Goal: Information Seeking & Learning: Find specific fact

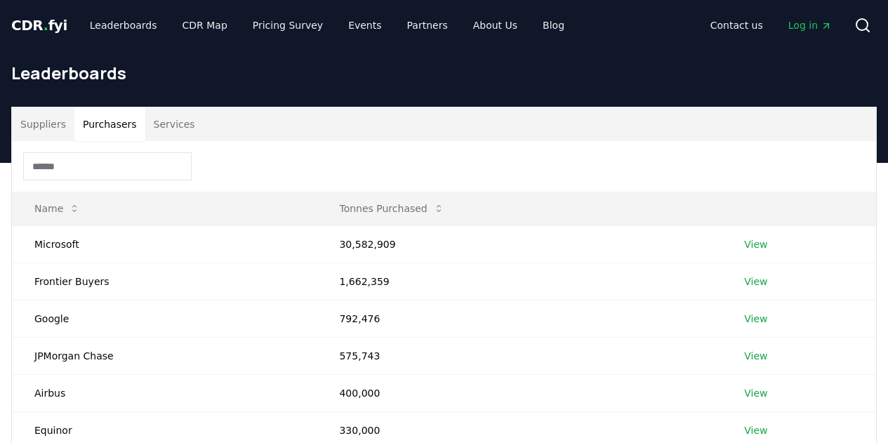
scroll to position [211, 0]
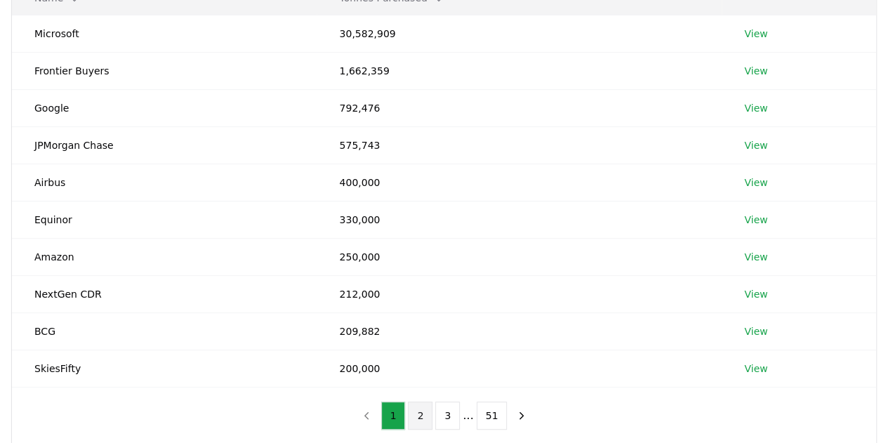
click at [427, 420] on button "2" at bounding box center [420, 415] width 25 height 28
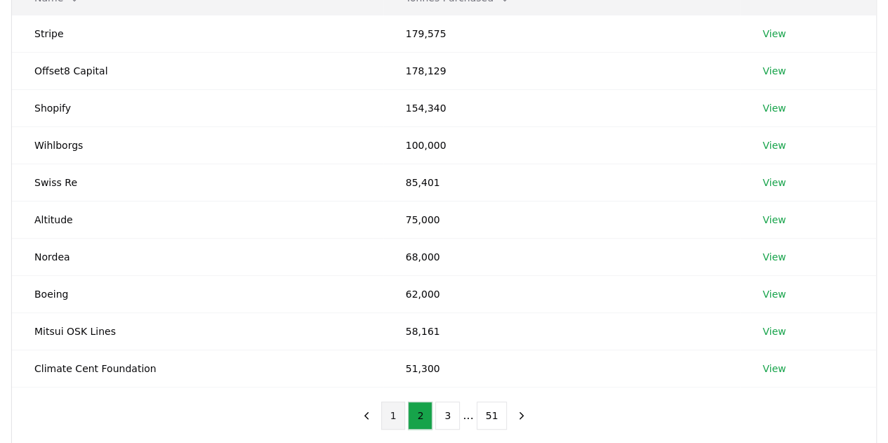
click at [398, 422] on button "1" at bounding box center [393, 415] width 25 height 28
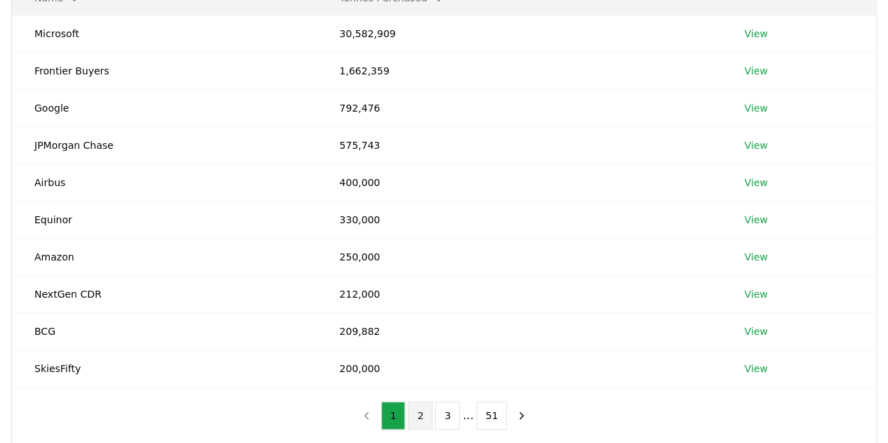
click at [420, 408] on button "2" at bounding box center [420, 415] width 25 height 28
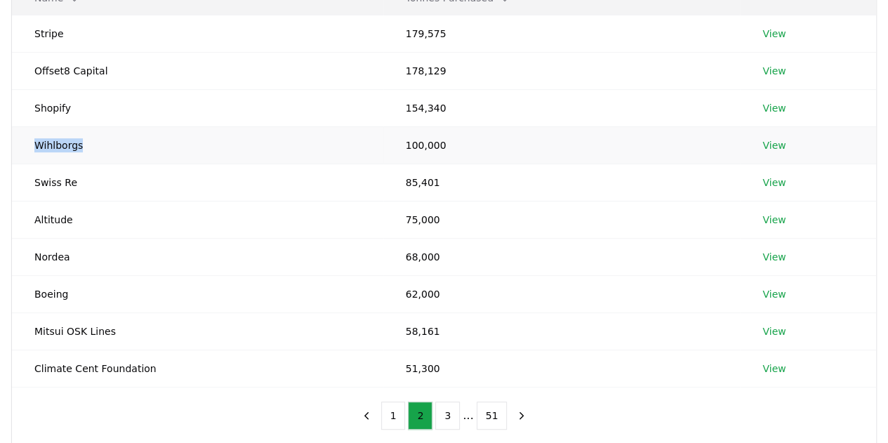
drag, startPoint x: 33, startPoint y: 144, endPoint x: 93, endPoint y: 144, distance: 59.7
click at [93, 144] on td "Wihlborgs" at bounding box center [197, 144] width 371 height 37
copy td "Wihlborgs"
drag, startPoint x: 32, startPoint y: 253, endPoint x: 119, endPoint y: 251, distance: 87.8
click at [119, 251] on td "Nordea" at bounding box center [197, 256] width 371 height 37
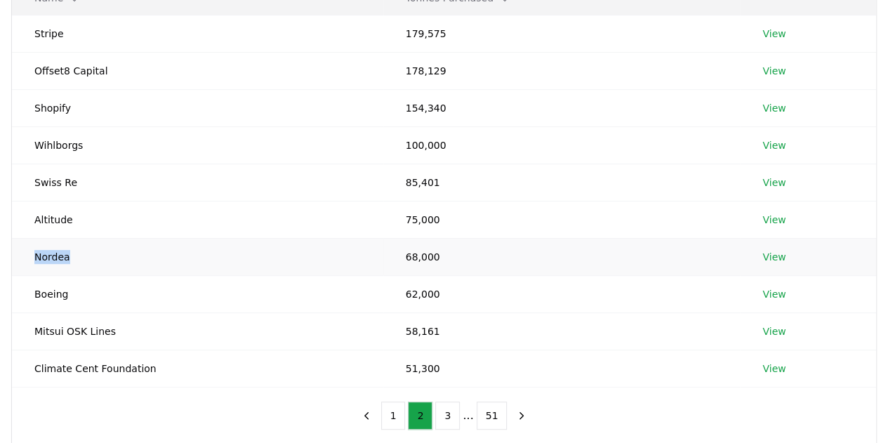
copy td "Nordea"
click at [58, 213] on td "Altitude" at bounding box center [197, 219] width 371 height 37
copy td "Altitude"
click at [51, 297] on td "Boeing" at bounding box center [197, 293] width 371 height 37
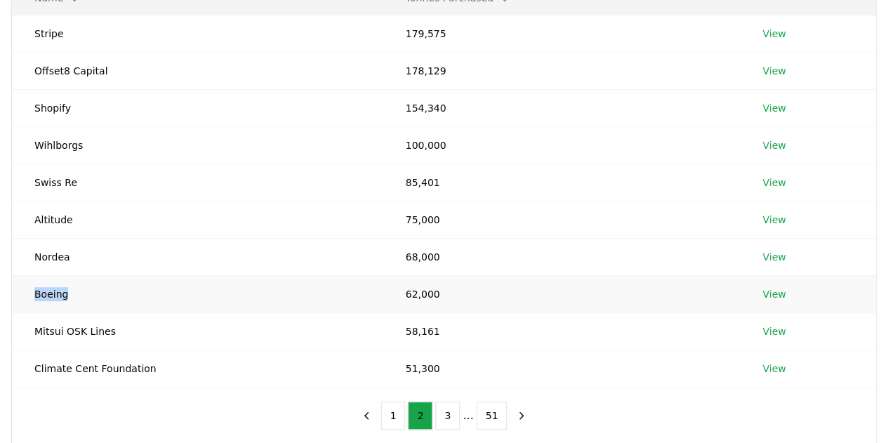
click at [51, 296] on td "Boeing" at bounding box center [197, 293] width 371 height 37
copy td "Boeing"
click at [444, 412] on button "3" at bounding box center [447, 415] width 25 height 28
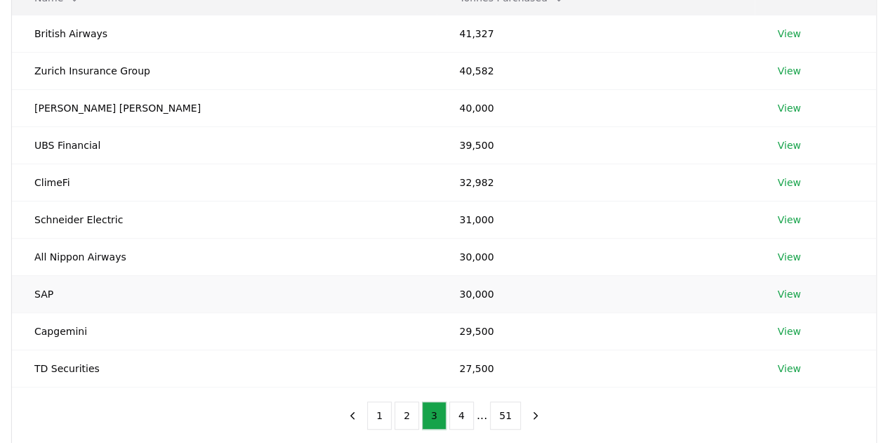
scroll to position [140, 0]
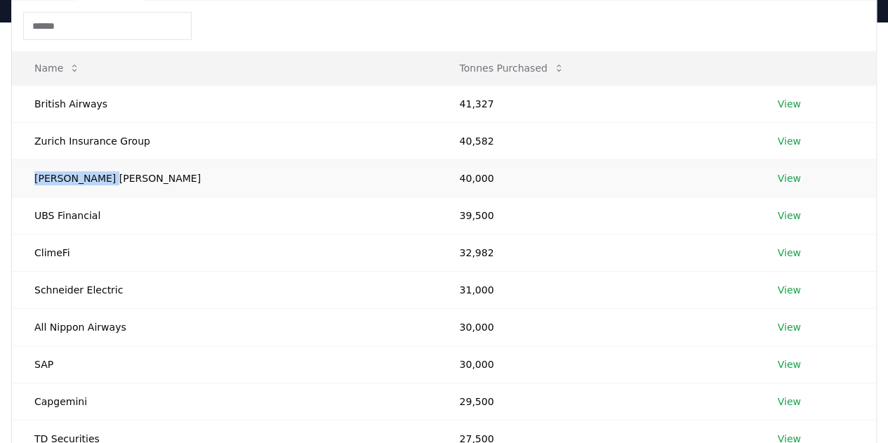
drag, startPoint x: 34, startPoint y: 178, endPoint x: 131, endPoint y: 176, distance: 96.9
click at [131, 176] on td "[PERSON_NAME] [PERSON_NAME]" at bounding box center [224, 177] width 425 height 37
copy td "[PERSON_NAME] [PERSON_NAME]"
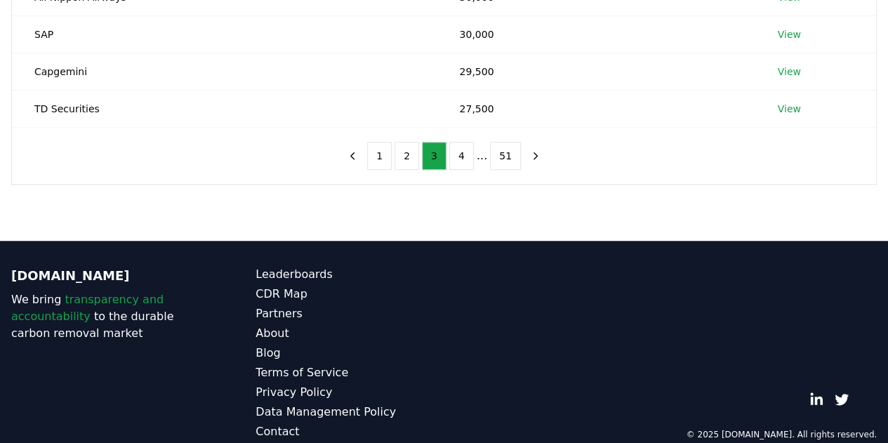
scroll to position [489, 0]
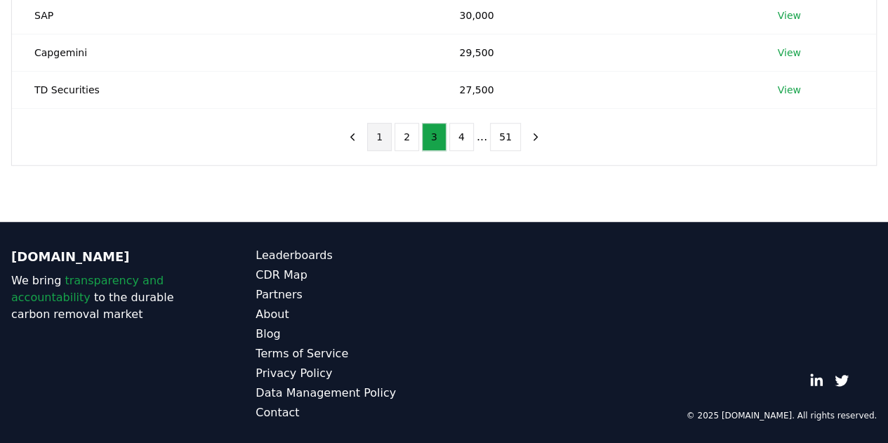
click at [392, 128] on button "1" at bounding box center [379, 137] width 25 height 28
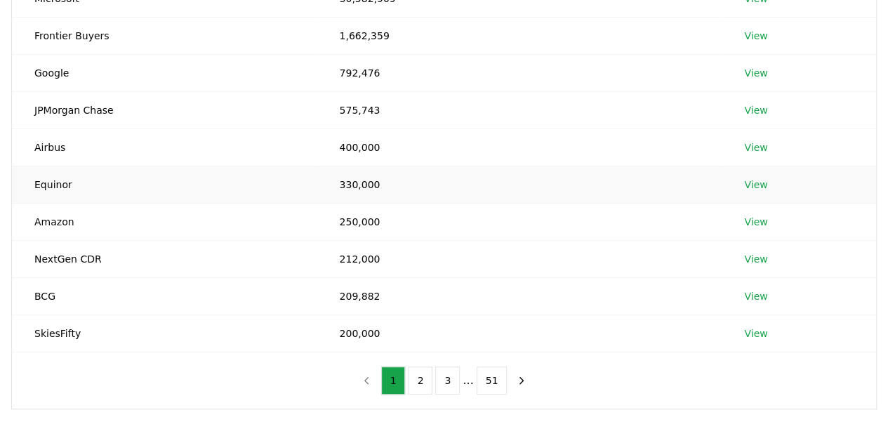
scroll to position [349, 0]
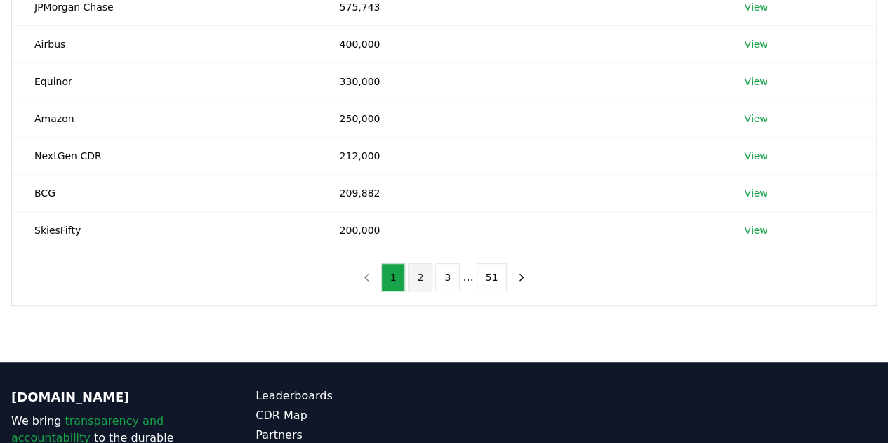
click at [422, 280] on button "2" at bounding box center [420, 277] width 25 height 28
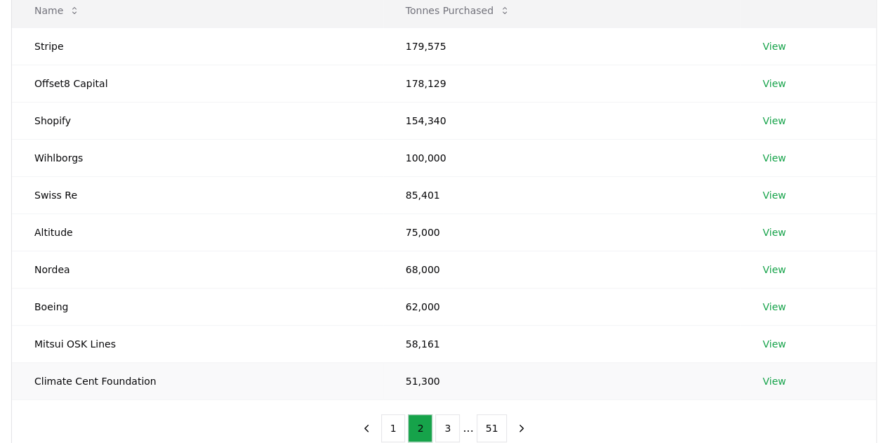
scroll to position [208, 0]
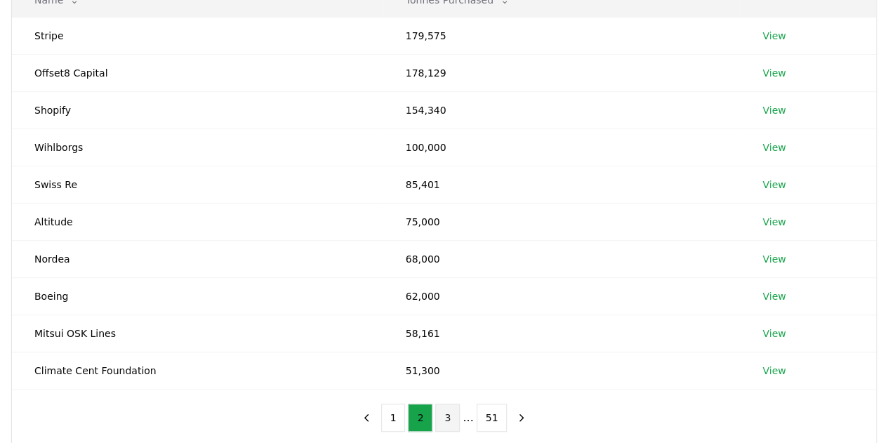
click at [449, 415] on button "3" at bounding box center [447, 418] width 25 height 28
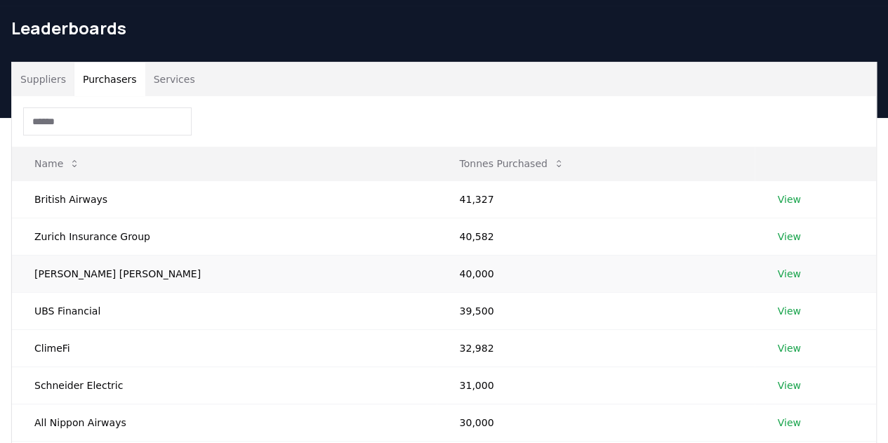
scroll to position [0, 0]
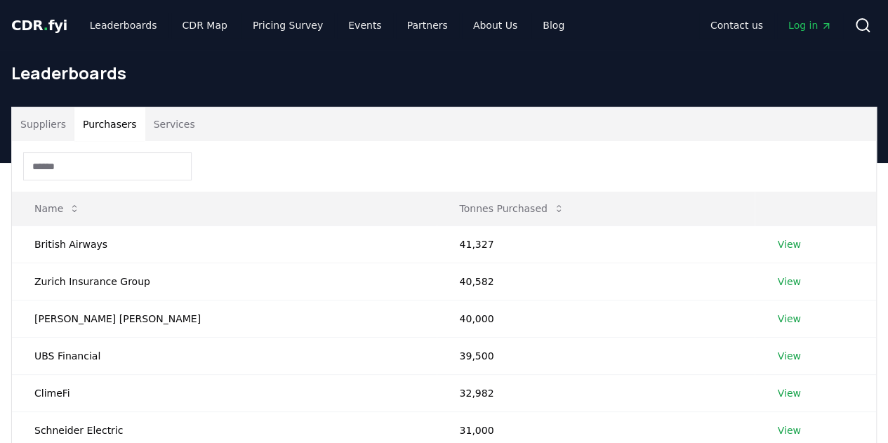
click at [125, 150] on div at bounding box center [444, 166] width 864 height 51
click at [125, 156] on input at bounding box center [107, 166] width 168 height 28
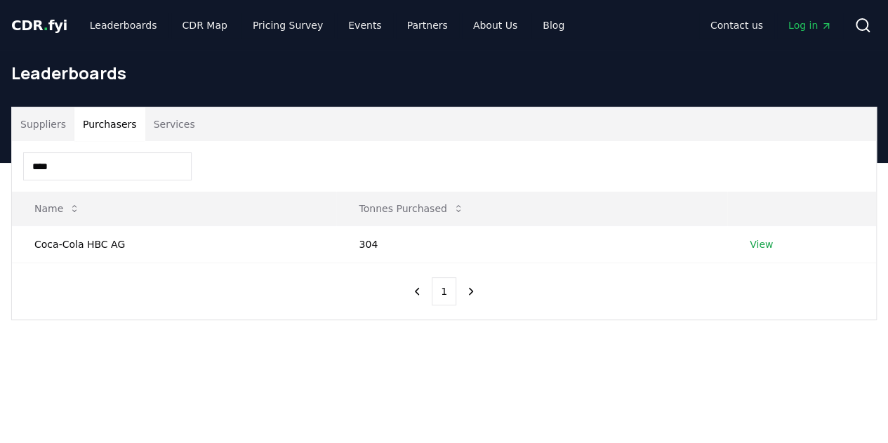
type input "****"
